Goal: Check status: Check status

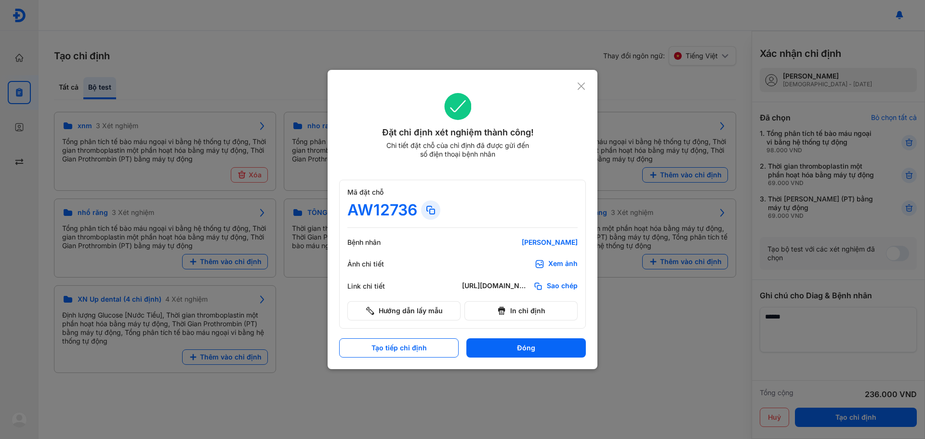
click at [508, 353] on button "Đóng" at bounding box center [525, 347] width 119 height 19
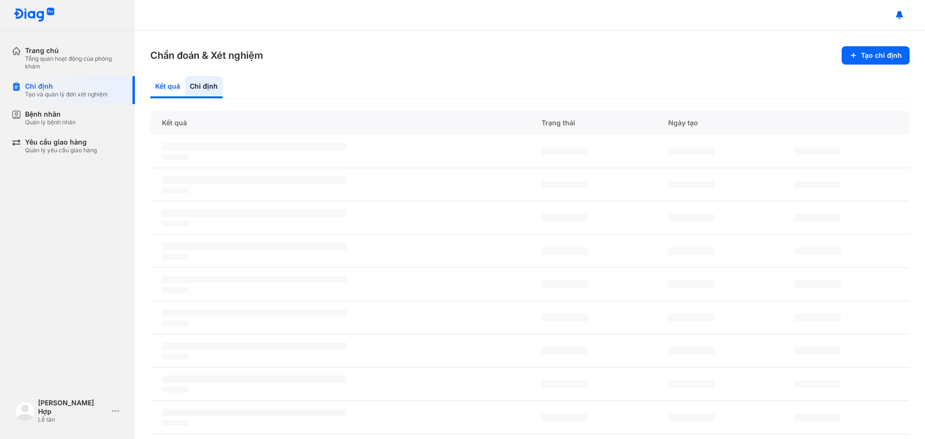
click at [185, 88] on div "Kết quả" at bounding box center [204, 87] width 38 height 22
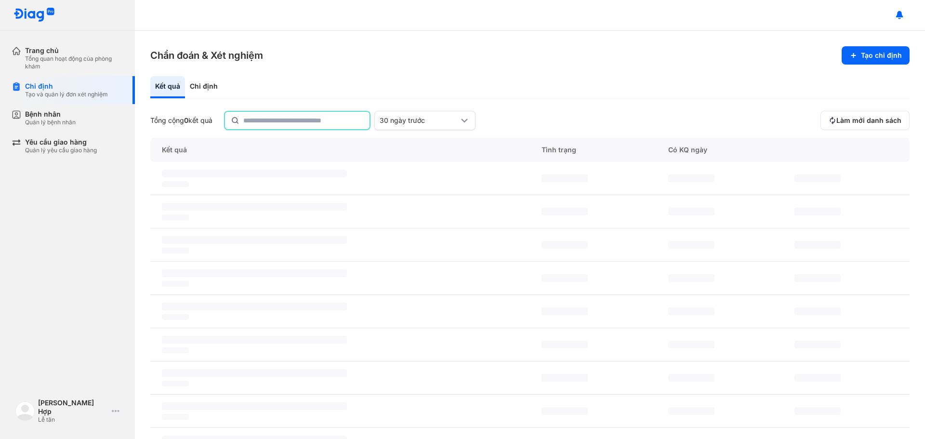
click at [278, 117] on input "text" at bounding box center [303, 120] width 120 height 17
type input "**********"
click at [411, 120] on div "30 ngày trước" at bounding box center [418, 120] width 79 height 9
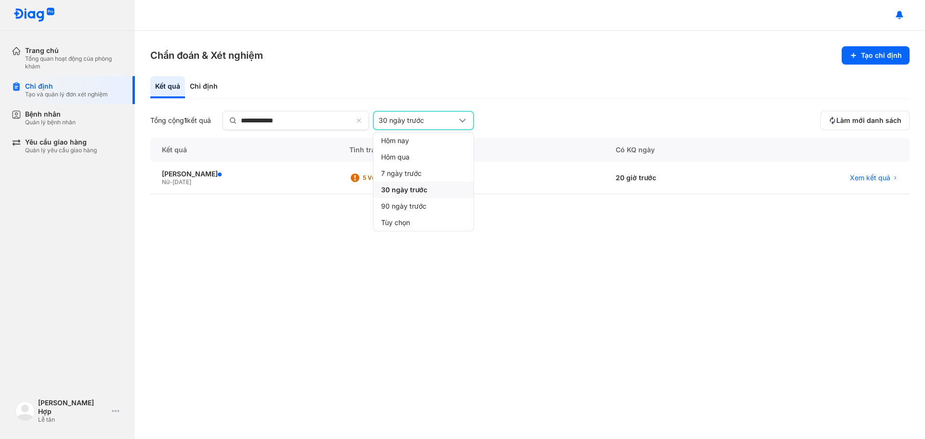
click at [421, 188] on span "30 ngày trước" at bounding box center [404, 189] width 46 height 9
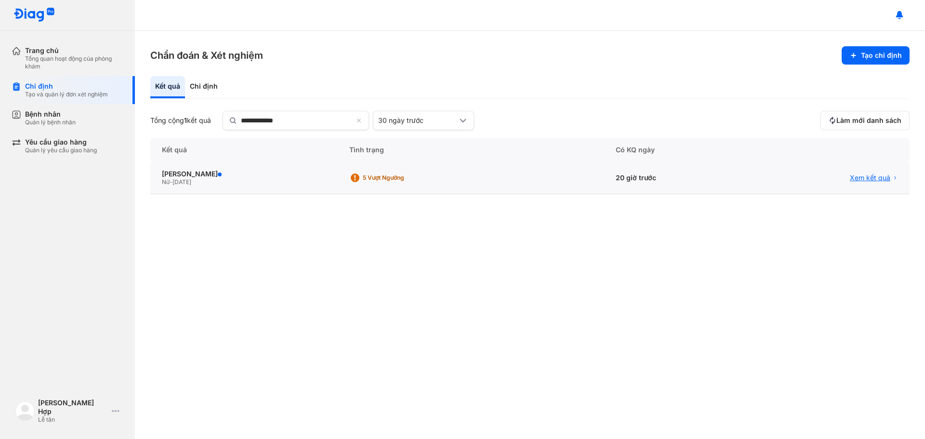
click at [867, 182] on span "Xem kết quả" at bounding box center [869, 177] width 40 height 9
